Goal: Check status: Check status

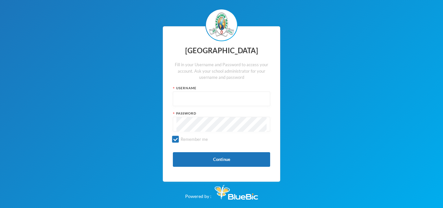
click at [185, 92] on input "text" at bounding box center [222, 99] width 90 height 15
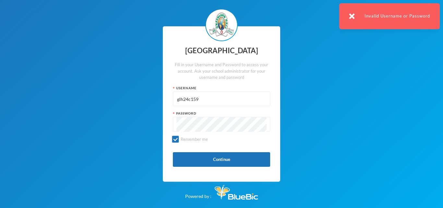
click at [208, 95] on input "glh24c159" at bounding box center [222, 99] width 90 height 15
type input "g"
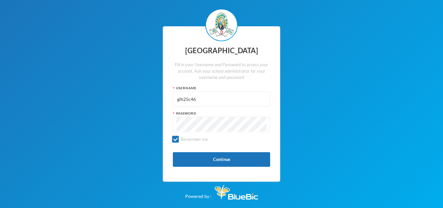
type input "glh25c46"
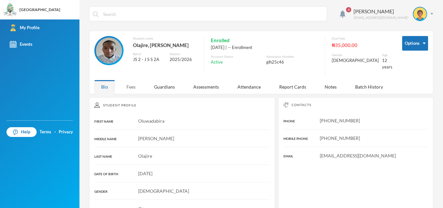
click at [134, 80] on div "Fees" at bounding box center [131, 87] width 23 height 14
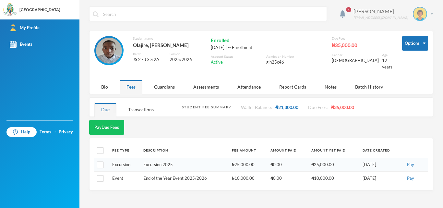
click at [427, 17] on div "Olajire Oluwadabira [EMAIL_ADDRESS][DOMAIN_NAME]" at bounding box center [391, 14] width 85 height 14
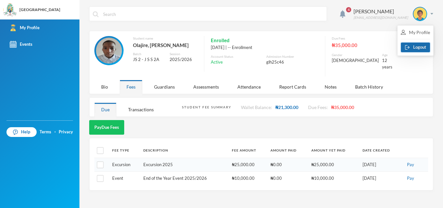
click at [425, 48] on button "Logout" at bounding box center [415, 48] width 29 height 10
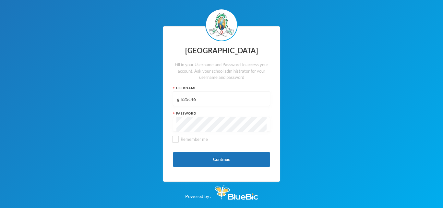
click at [258, 99] on input "glh25c46" at bounding box center [222, 99] width 90 height 15
type input "glh24c159"
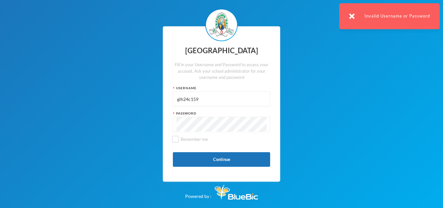
click at [140, 127] on div "Greenland Hall Fill in your Username and Password to access your account. Ask y…" at bounding box center [221, 104] width 443 height 208
